Goal: Transaction & Acquisition: Book appointment/travel/reservation

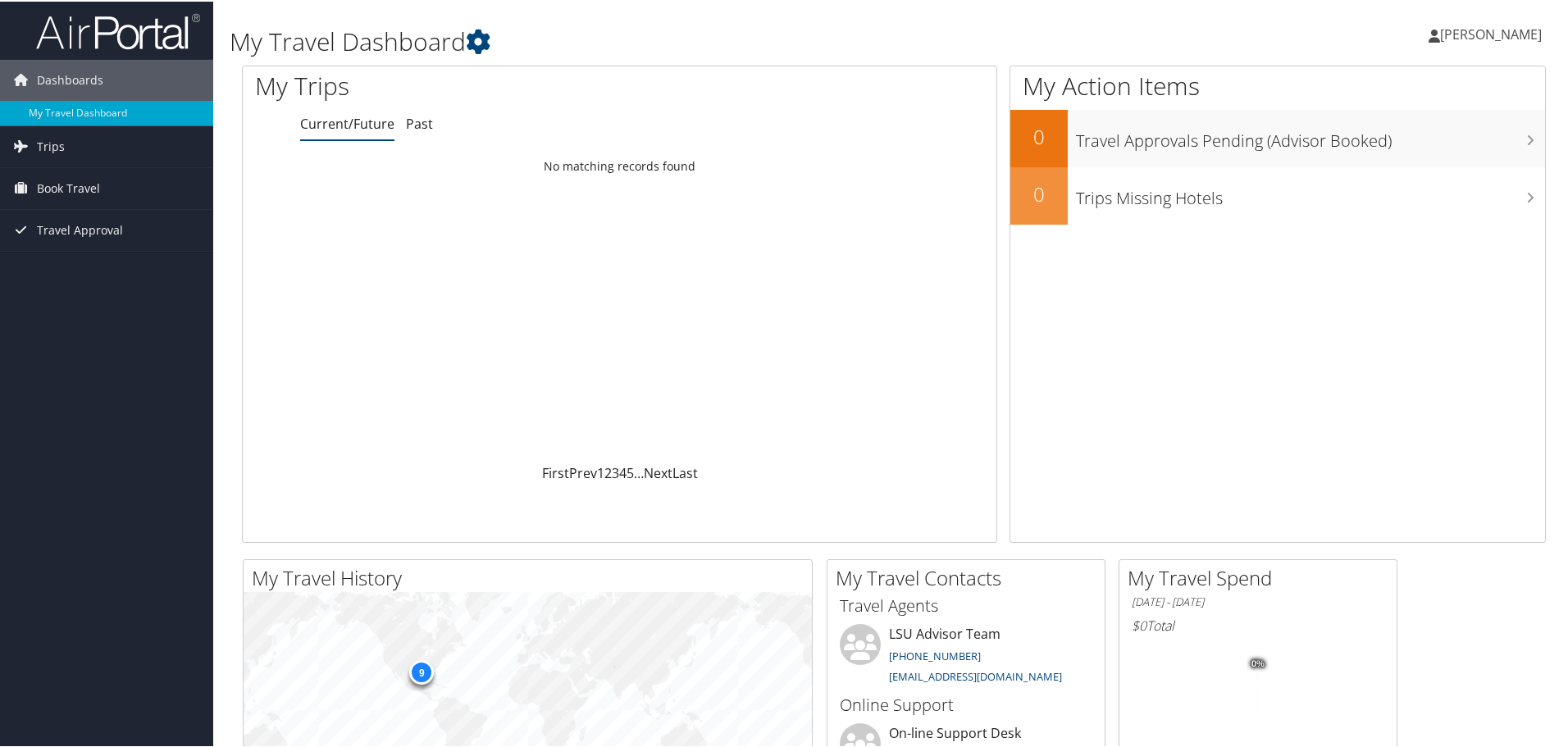
click at [61, 187] on span "Book Travel" at bounding box center [68, 187] width 63 height 41
click at [64, 185] on span "Book Travel" at bounding box center [68, 187] width 63 height 41
click at [103, 243] on link "Book/Manage Online Trips" at bounding box center [106, 244] width 214 height 25
